Goal: Check status: Check status

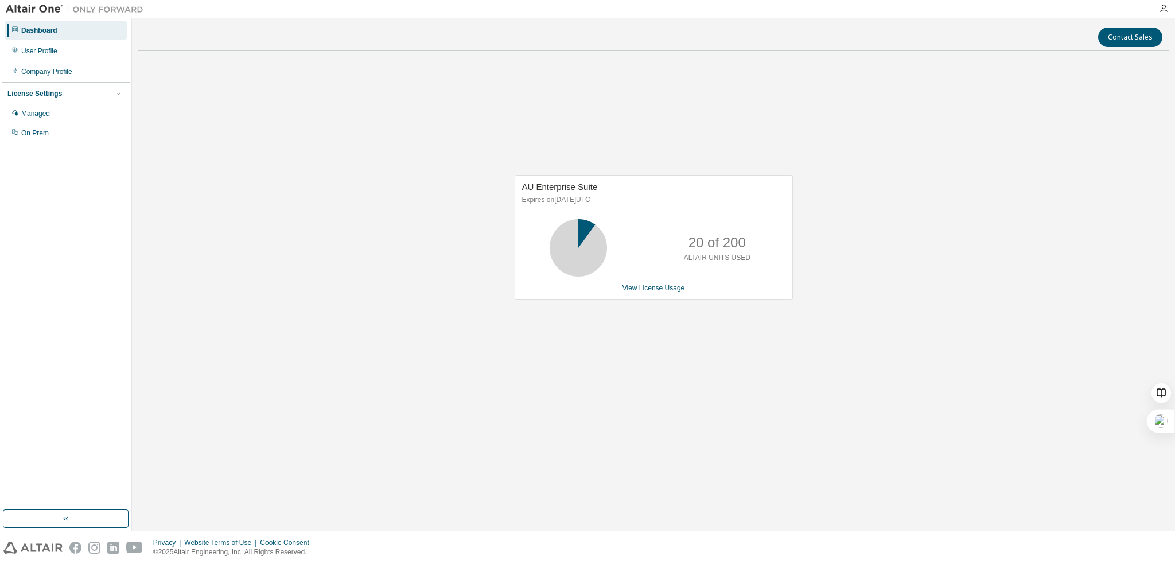
click at [201, 264] on div "AU Enterprise Suite Expires on [DATE] UTC 20 of 200 ALTAIR UNITS USED View Lice…" at bounding box center [654, 243] width 1032 height 367
